Goal: Navigation & Orientation: Find specific page/section

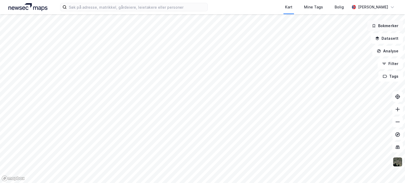
click at [386, 27] on button "Bokmerker" at bounding box center [385, 26] width 36 height 11
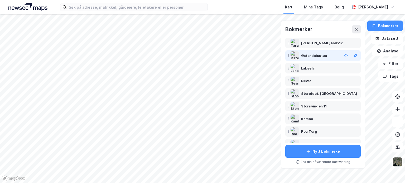
click at [317, 56] on div "Østerdalsstua" at bounding box center [314, 55] width 26 height 6
